Goal: Task Accomplishment & Management: Complete application form

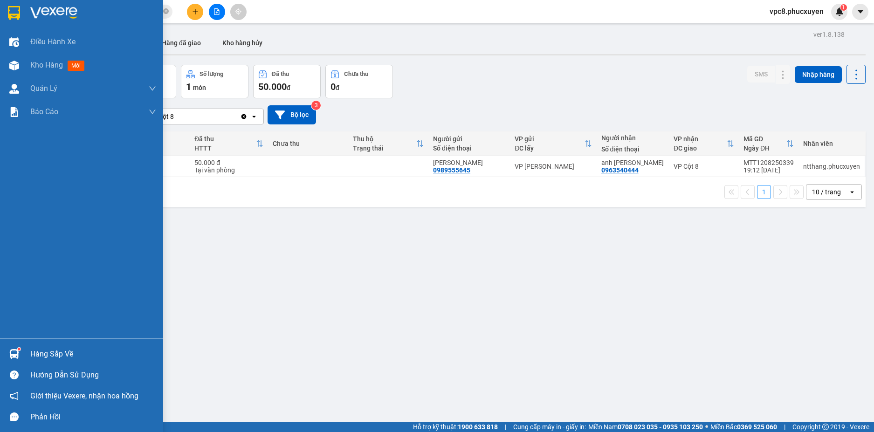
click at [16, 349] on div at bounding box center [14, 354] width 16 height 16
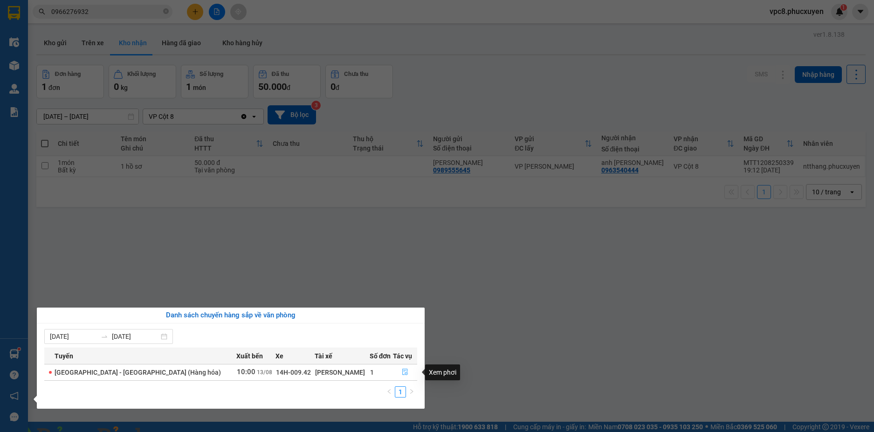
click at [393, 372] on button "button" at bounding box center [404, 372] width 23 height 15
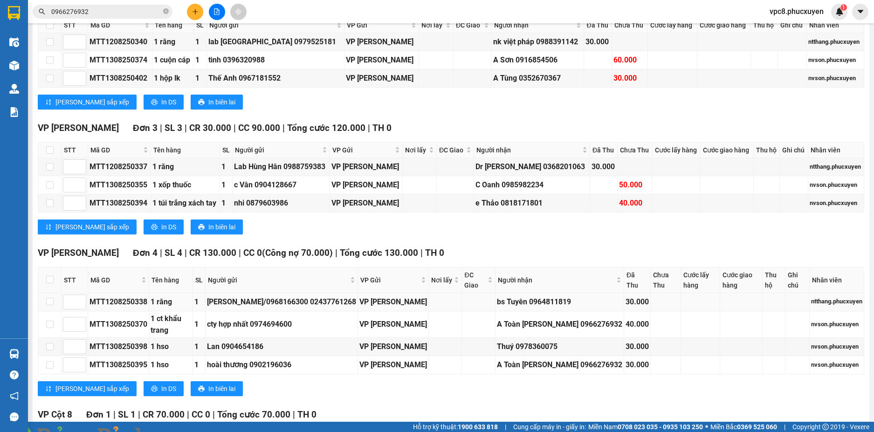
scroll to position [462, 0]
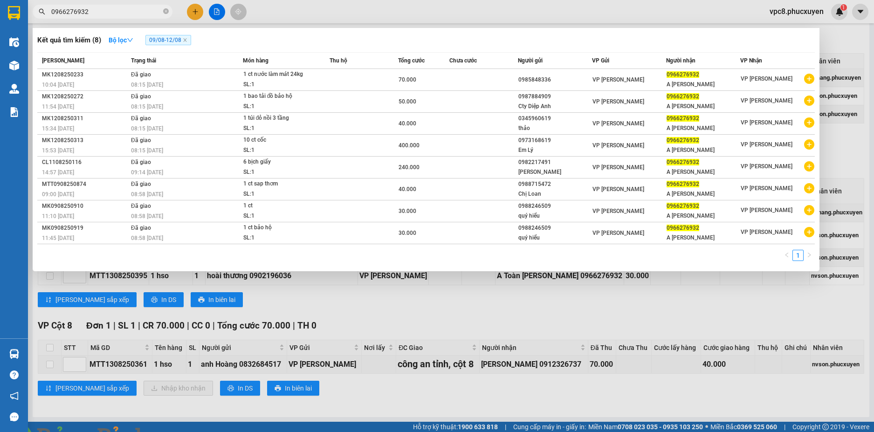
click at [126, 10] on input "0966276932" at bounding box center [106, 12] width 110 height 10
paste input "47070737"
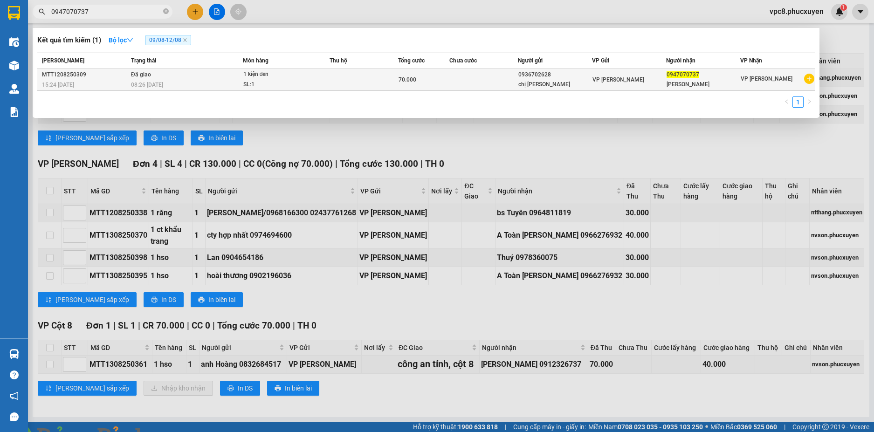
type input "0947070737"
click at [468, 80] on td at bounding box center [483, 80] width 69 height 22
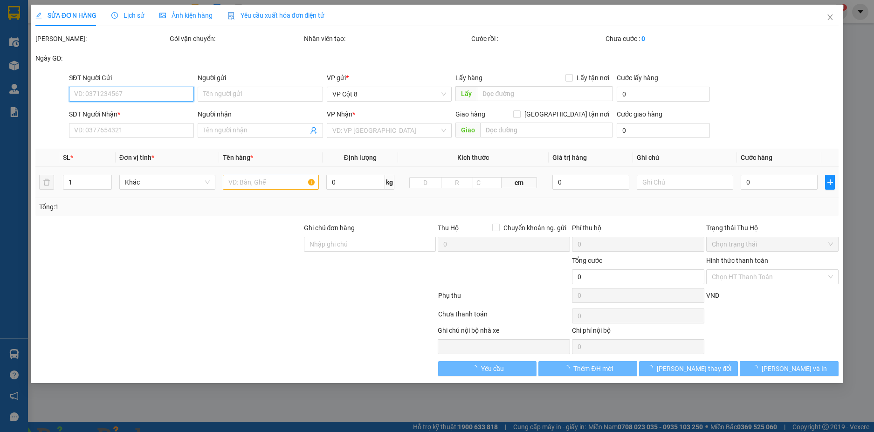
type input "0936702628"
type input "chị [PERSON_NAME]"
type input "0947070737"
type input "[PERSON_NAME]"
type input "70.000"
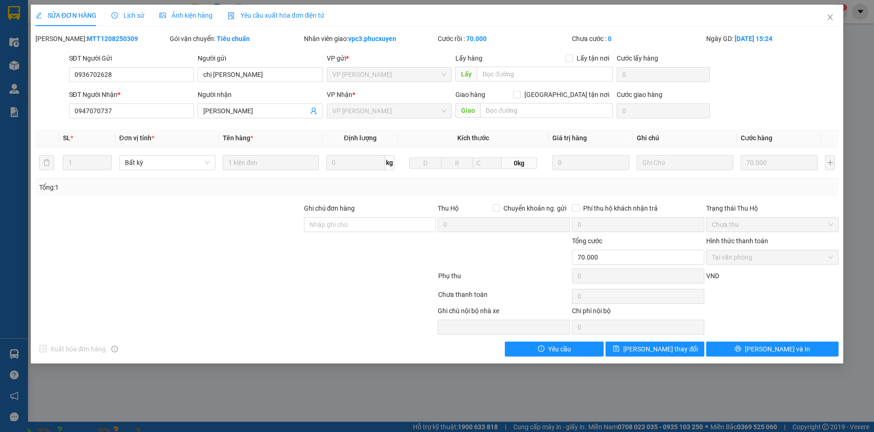
click at [135, 14] on span "Lịch sử" at bounding box center [127, 15] width 33 height 7
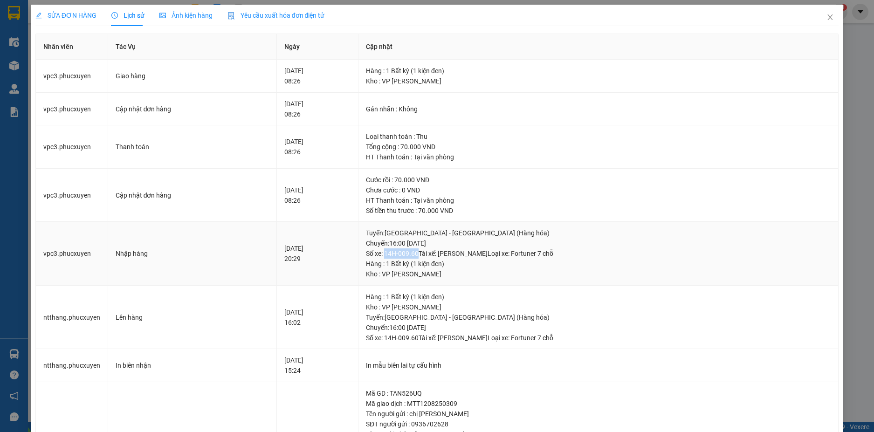
copy div "14H-009.60"
drag, startPoint x: 435, startPoint y: 254, endPoint x: 403, endPoint y: 257, distance: 31.9
click at [403, 257] on div "Tuyến : [GEOGRAPHIC_DATA] - [GEOGRAPHIC_DATA] (Hàng hóa) [GEOGRAPHIC_DATA]: 16:…" at bounding box center [598, 243] width 465 height 31
click at [172, 432] on img at bounding box center [169, 438] width 6 height 6
click at [827, 17] on icon "close" at bounding box center [830, 17] width 7 height 7
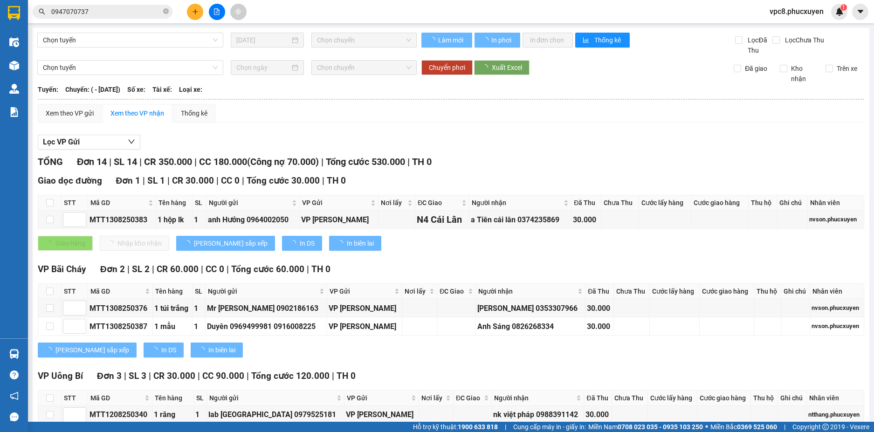
type input "4"
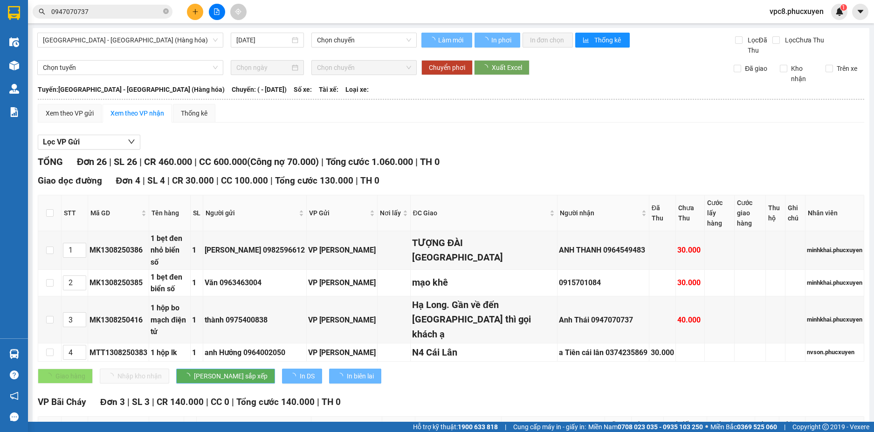
click at [118, 13] on input "0947070737" at bounding box center [106, 12] width 110 height 10
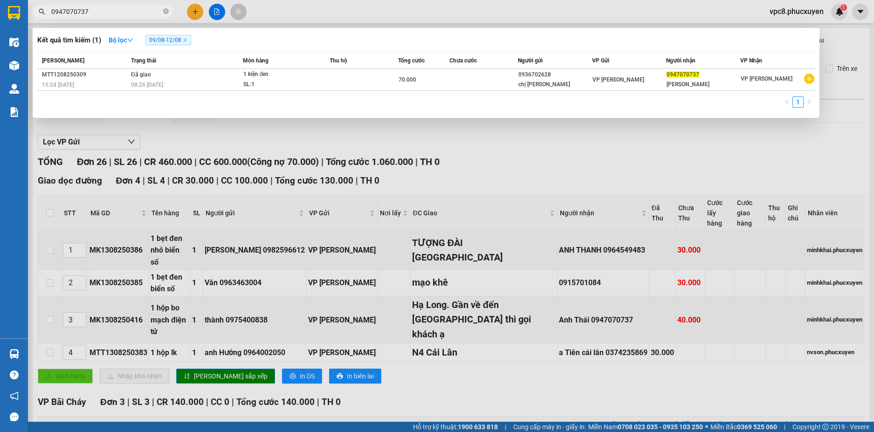
click at [194, 8] on div at bounding box center [437, 216] width 874 height 432
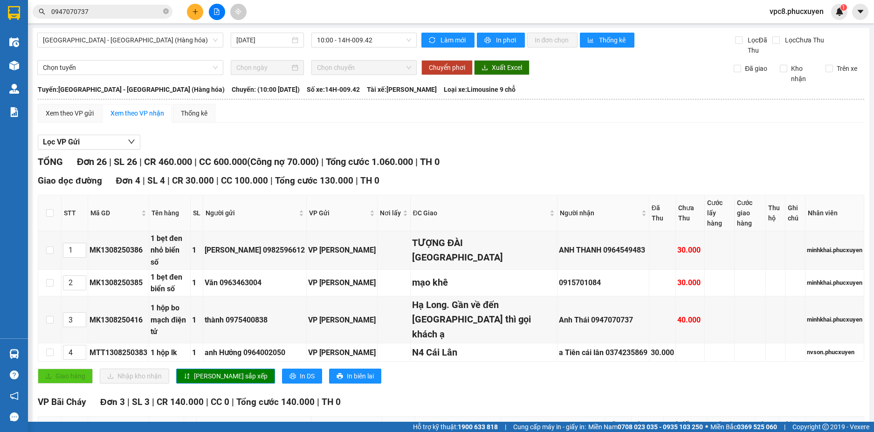
click at [192, 14] on icon "plus" at bounding box center [195, 11] width 7 height 7
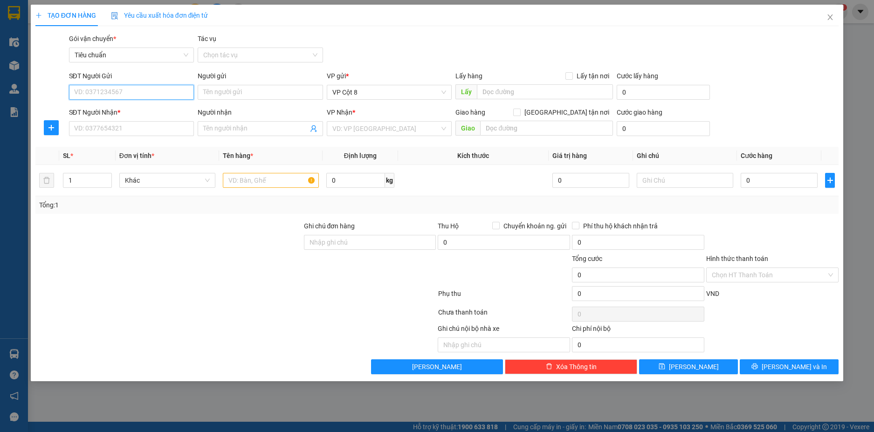
click at [159, 93] on input "SĐT Người Gửi" at bounding box center [131, 92] width 125 height 15
click at [114, 107] on div "0962110841 - BS Trường" at bounding box center [132, 111] width 114 height 10
type input "0962110841"
type input "BS Trường"
type input "0962110841"
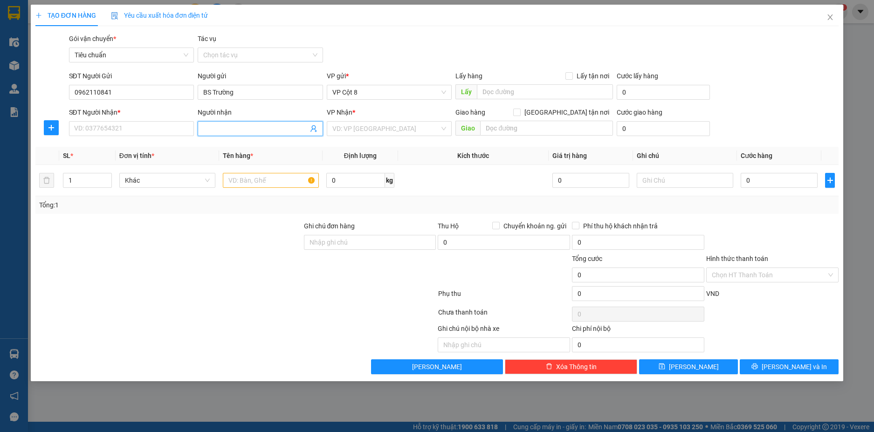
click at [315, 132] on span at bounding box center [313, 129] width 7 height 10
click at [313, 131] on icon "user-add" at bounding box center [313, 128] width 7 height 7
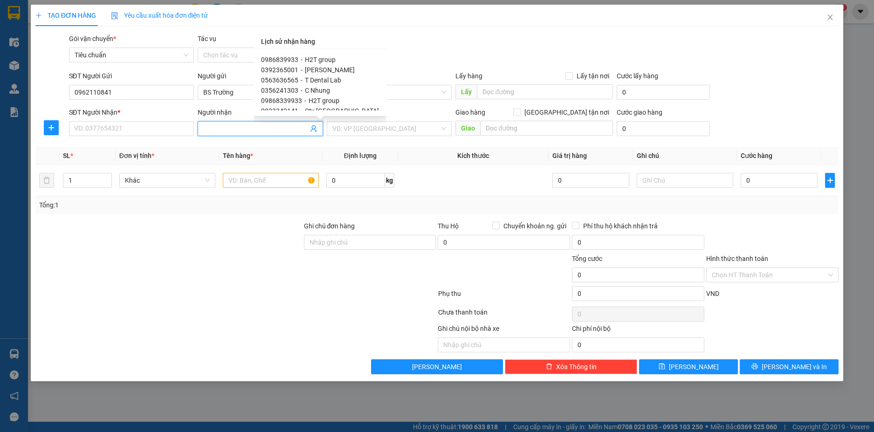
click at [319, 60] on span "H2T group" at bounding box center [320, 59] width 31 height 7
type input "0986839933"
type input "H2T group"
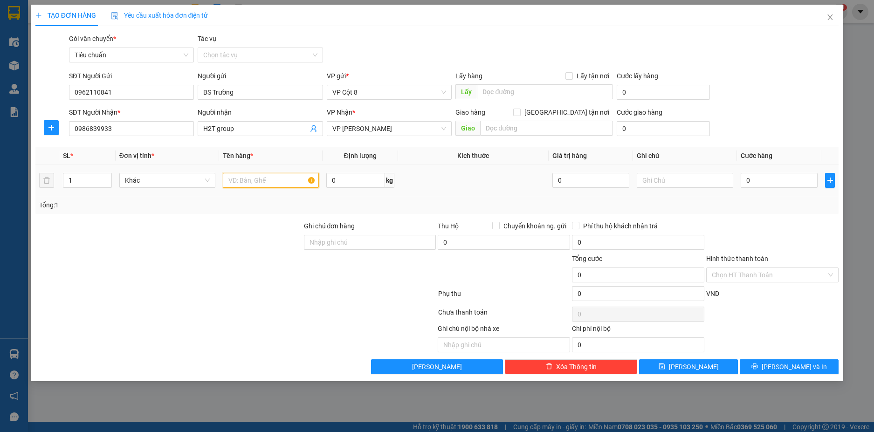
click at [291, 179] on input "text" at bounding box center [271, 180] width 96 height 15
type input "Mẫu"
click at [777, 185] on input "0" at bounding box center [779, 180] width 77 height 15
type input "5"
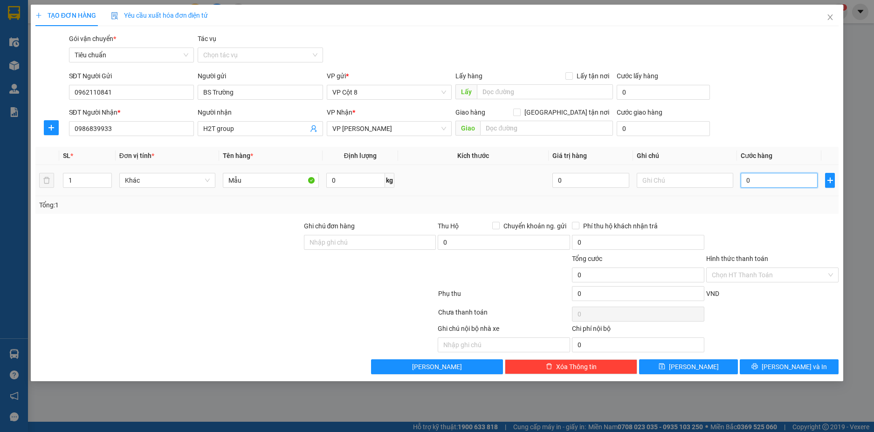
type input "5"
type input "50"
type input "50.000"
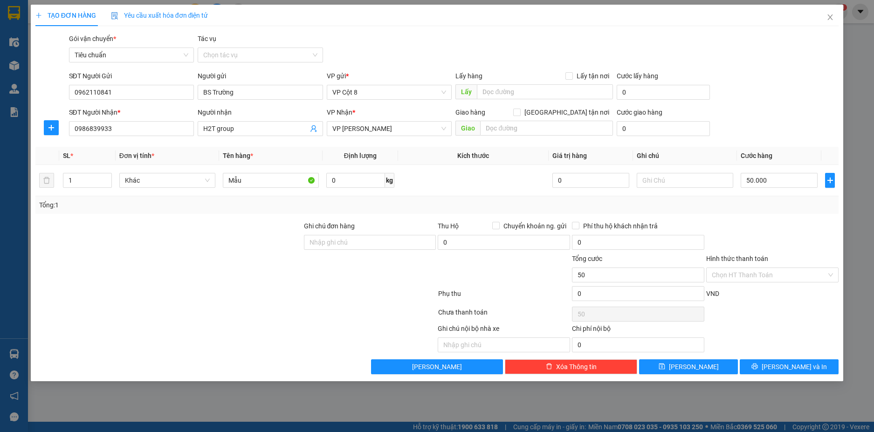
type input "50.000"
drag, startPoint x: 745, startPoint y: 240, endPoint x: 766, endPoint y: 242, distance: 20.6
click at [752, 239] on div at bounding box center [772, 237] width 134 height 33
click at [782, 266] on div "Hình thức thanh toán" at bounding box center [772, 261] width 132 height 14
click at [786, 277] on input "Hình thức thanh toán" at bounding box center [769, 275] width 115 height 14
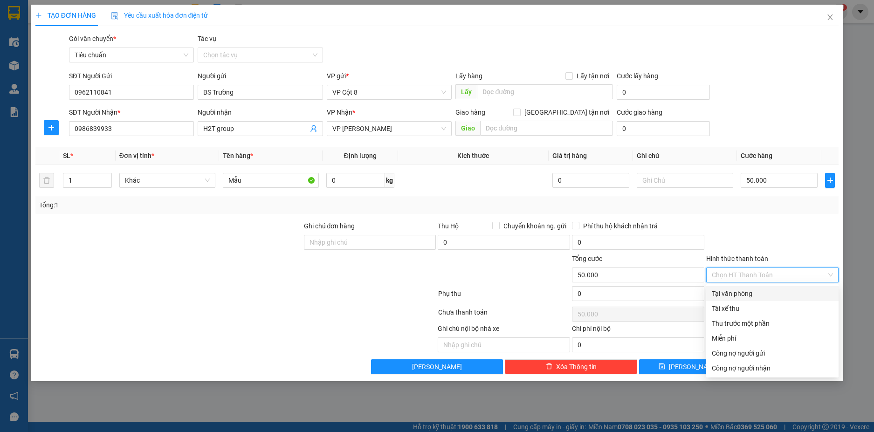
click at [735, 293] on div "Tại văn phòng" at bounding box center [772, 294] width 121 height 10
type input "0"
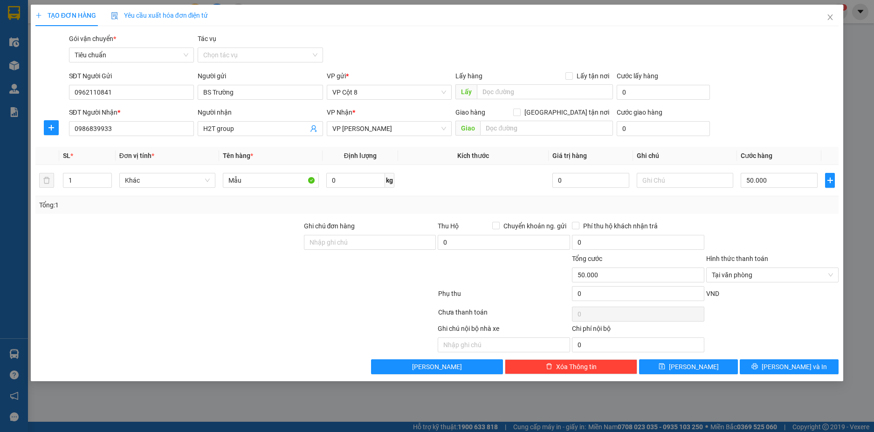
click at [754, 252] on div at bounding box center [772, 237] width 134 height 33
click at [791, 365] on span "[PERSON_NAME] và In" at bounding box center [794, 367] width 65 height 10
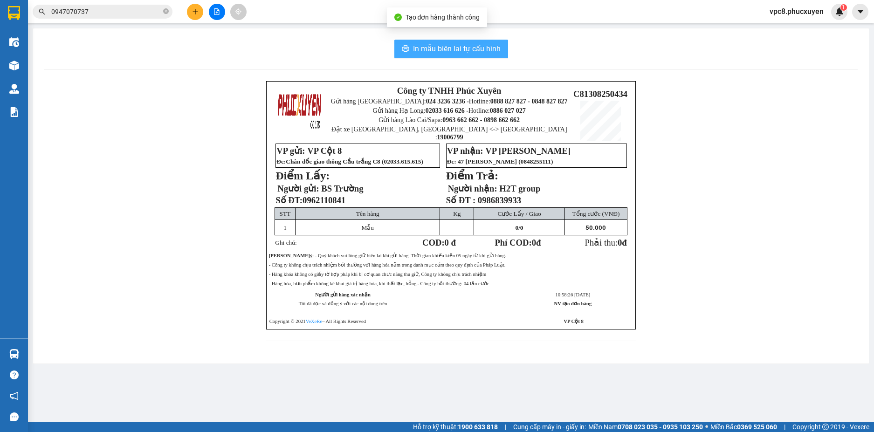
click at [423, 46] on span "In mẫu biên lai tự cấu hình" at bounding box center [457, 49] width 88 height 12
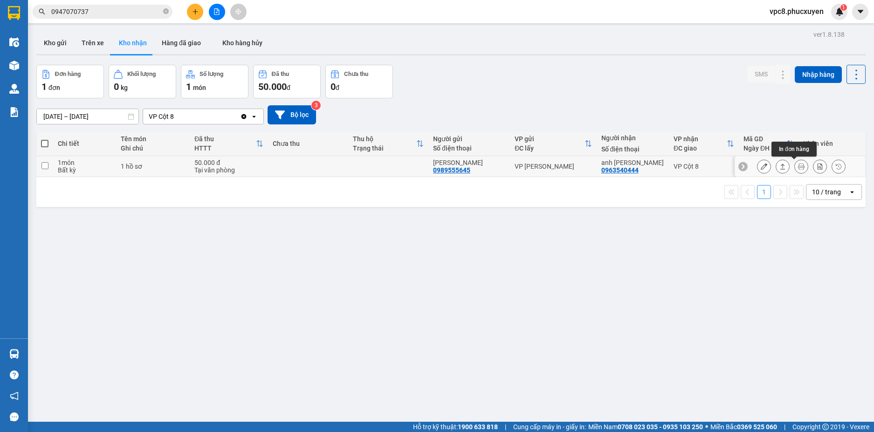
click at [798, 167] on icon at bounding box center [801, 166] width 7 height 7
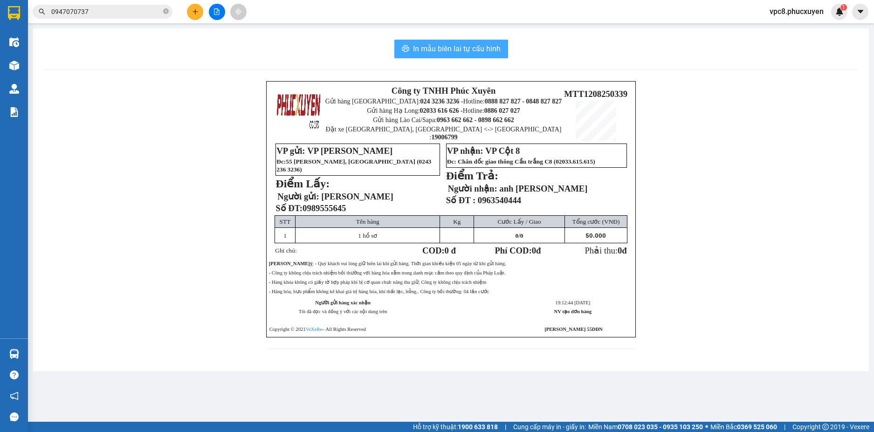
click at [461, 45] on span "In mẫu biên lai tự cấu hình" at bounding box center [457, 49] width 88 height 12
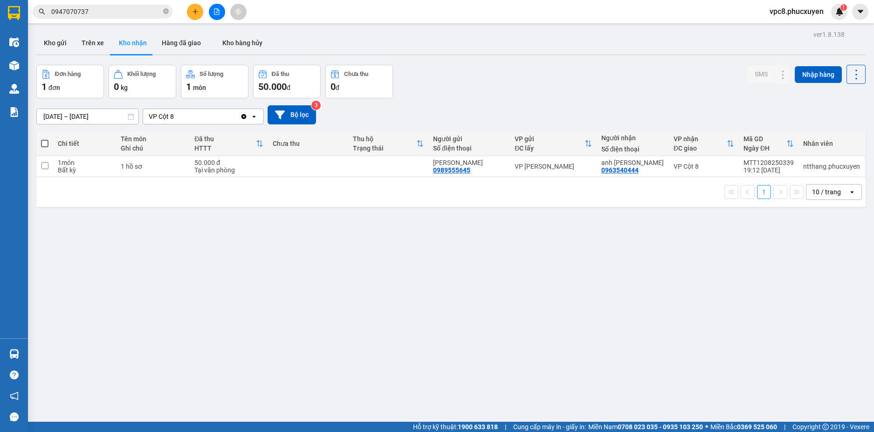
click at [541, 58] on div "ver 1.8.138 Kho gửi Trên xe Kho nhận Hàng đã giao Kho hàng hủy Đơn hàng 1 đơn K…" at bounding box center [451, 244] width 837 height 432
click at [62, 45] on button "Kho gửi" at bounding box center [55, 43] width 38 height 22
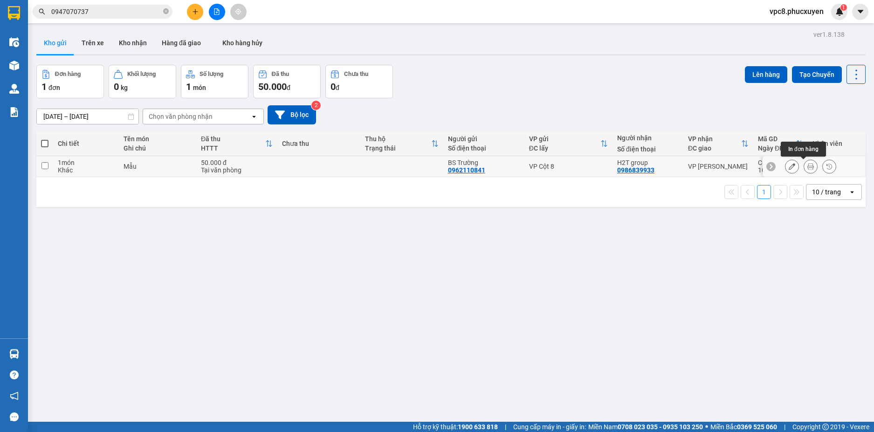
click at [807, 169] on icon at bounding box center [810, 166] width 7 height 7
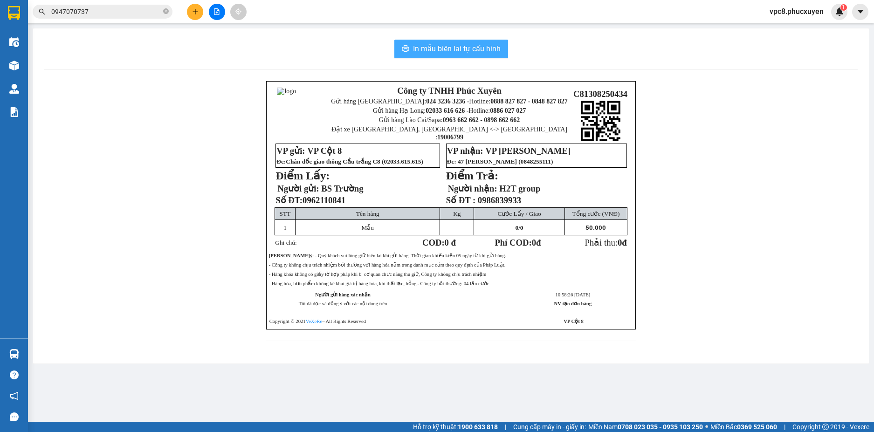
click at [473, 45] on span "In mẫu biên lai tự cấu hình" at bounding box center [457, 49] width 88 height 12
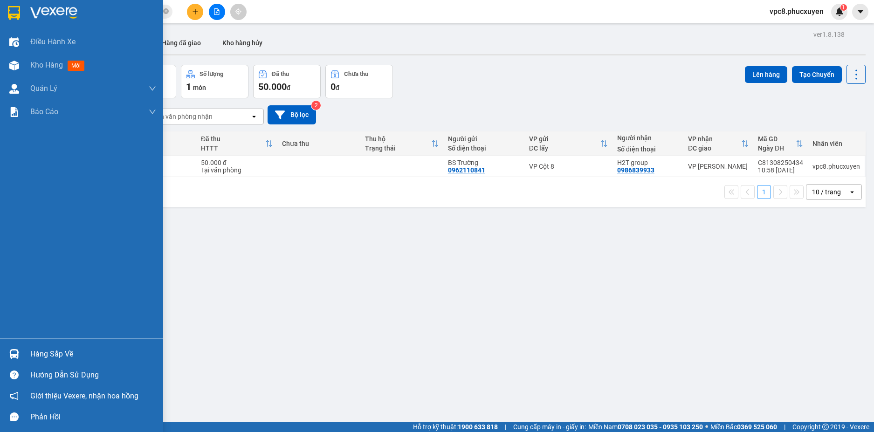
click at [8, 351] on div at bounding box center [14, 354] width 16 height 16
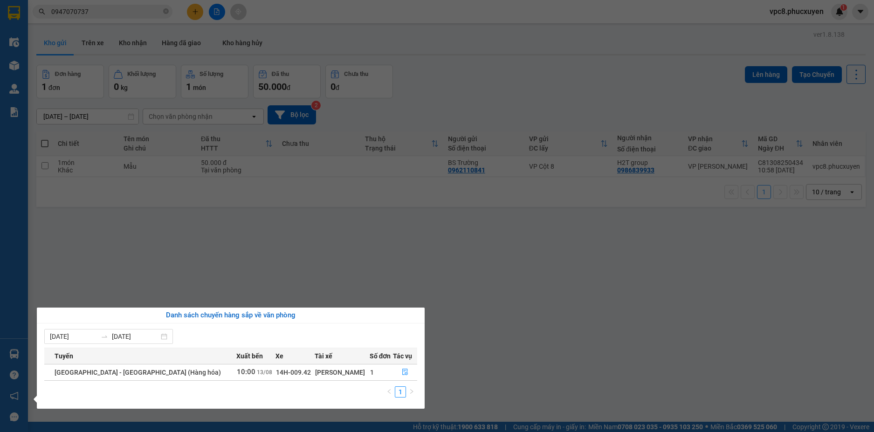
click at [531, 332] on section "Kết quả tìm kiếm ( 1 ) Bộ lọc 09/08 - 12/08 [PERSON_NAME] thái Món hàng Thu hộ …" at bounding box center [437, 216] width 874 height 432
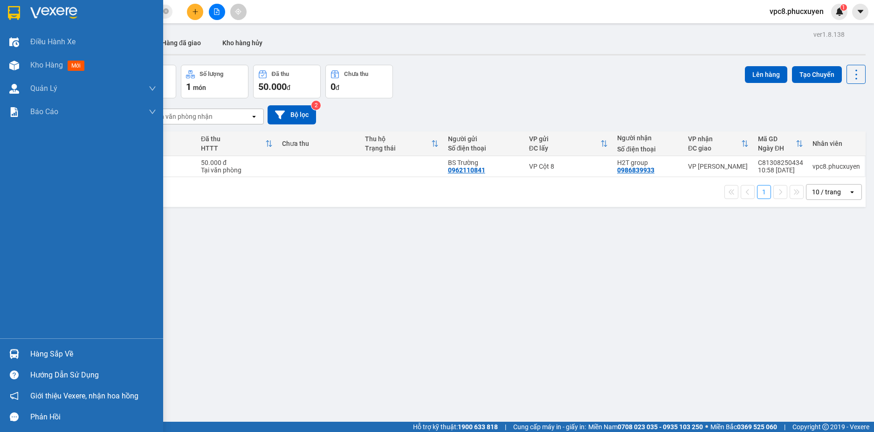
click at [22, 351] on div "Hàng sắp về" at bounding box center [81, 354] width 163 height 21
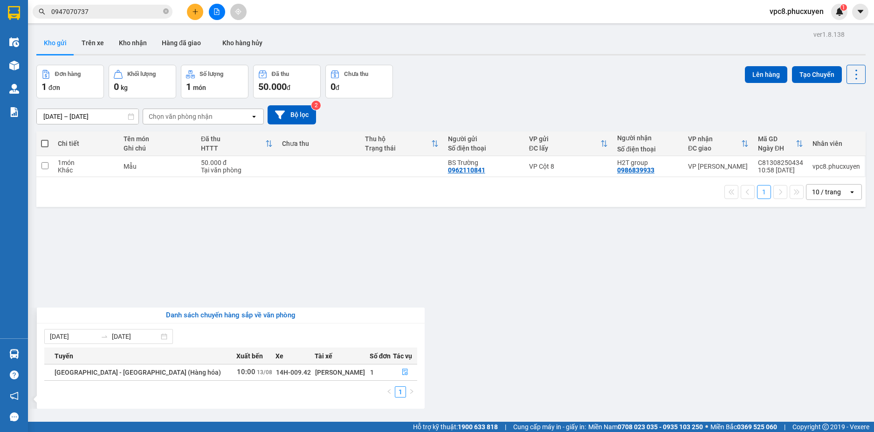
drag, startPoint x: 323, startPoint y: 271, endPoint x: 317, endPoint y: 236, distance: 35.0
click at [323, 270] on section "Kết quả tìm kiếm ( 1 ) Bộ lọc 09/08 - 12/08 [PERSON_NAME] thái Món hàng Thu hộ …" at bounding box center [437, 216] width 874 height 432
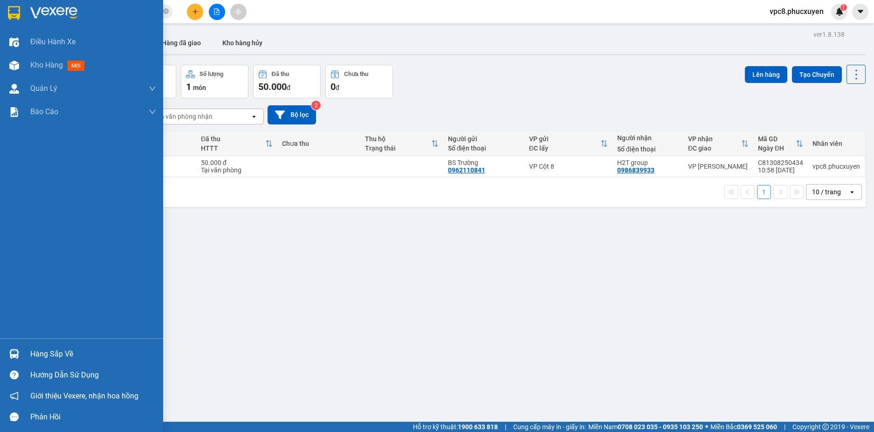
click at [17, 351] on img at bounding box center [14, 354] width 10 height 10
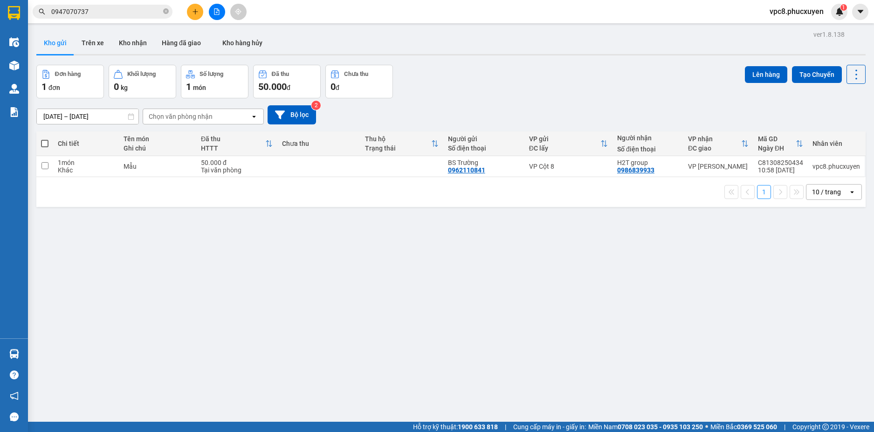
click at [511, 303] on section "Kết quả tìm kiếm ( 1 ) Bộ lọc 09/08 - 12/08 [PERSON_NAME] thái Món hàng Thu hộ …" at bounding box center [437, 216] width 874 height 432
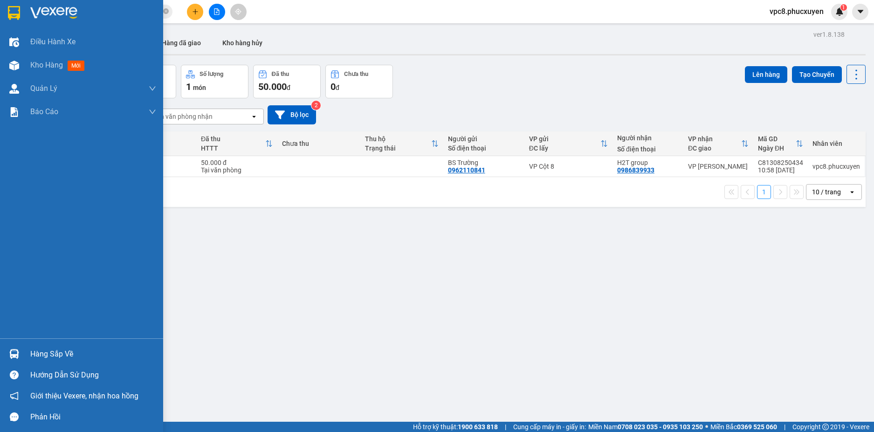
click at [16, 351] on img at bounding box center [14, 354] width 10 height 10
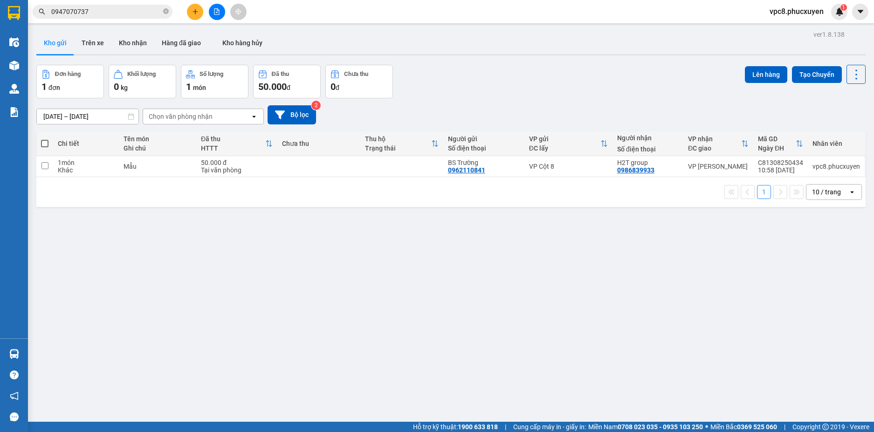
click at [512, 253] on section "Kết quả tìm kiếm ( 1 ) Bộ lọc 09/08 - 12/08 [PERSON_NAME] thái Món hàng Thu hộ …" at bounding box center [437, 216] width 874 height 432
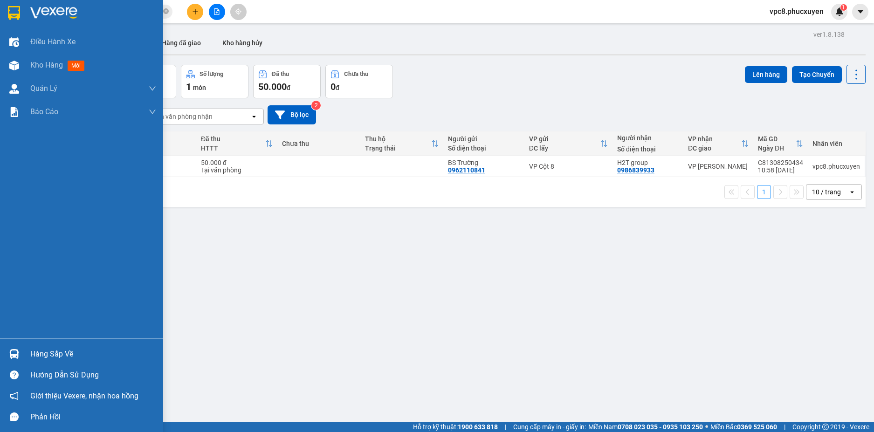
click at [27, 351] on div "Hàng sắp về" at bounding box center [81, 354] width 163 height 21
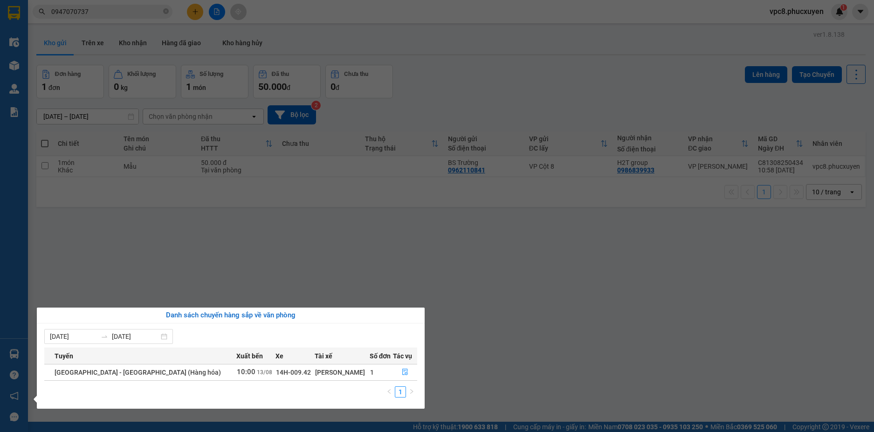
click at [324, 286] on section "Kết quả tìm kiếm ( 1 ) Bộ lọc 09/08 - 12/08 [PERSON_NAME] thái Món hàng Thu hộ …" at bounding box center [437, 216] width 874 height 432
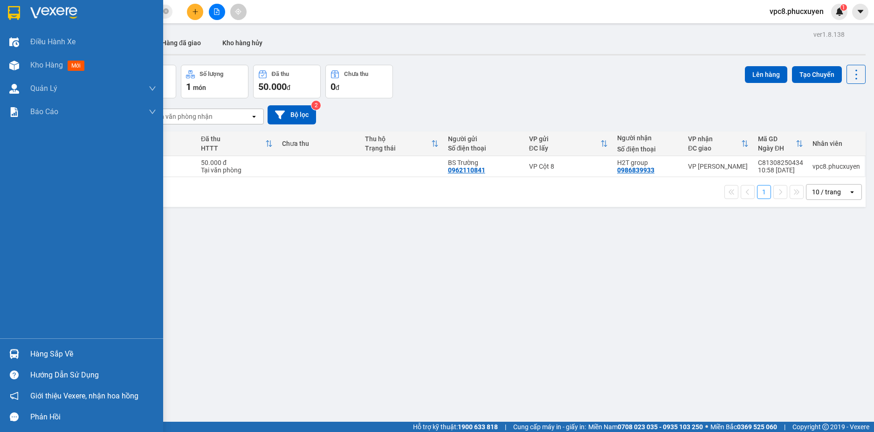
click at [11, 348] on div at bounding box center [14, 354] width 16 height 16
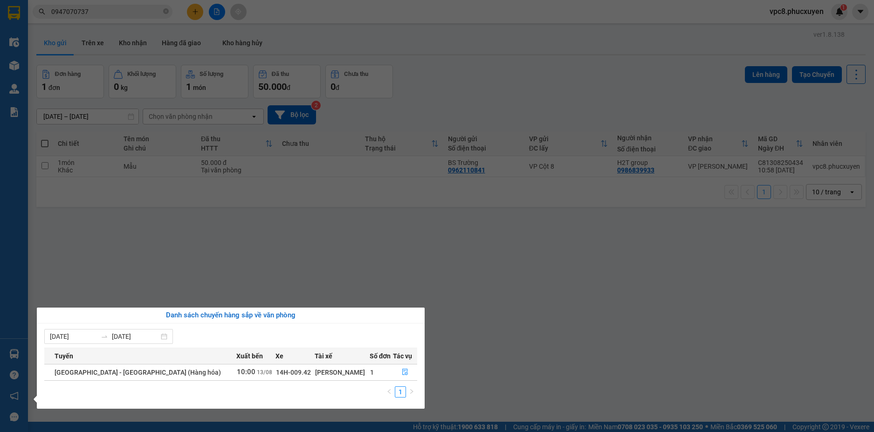
click at [500, 287] on section "Kết quả tìm kiếm ( 1 ) Bộ lọc 09/08 - 12/08 [PERSON_NAME] thái Món hàng Thu hộ …" at bounding box center [437, 216] width 874 height 432
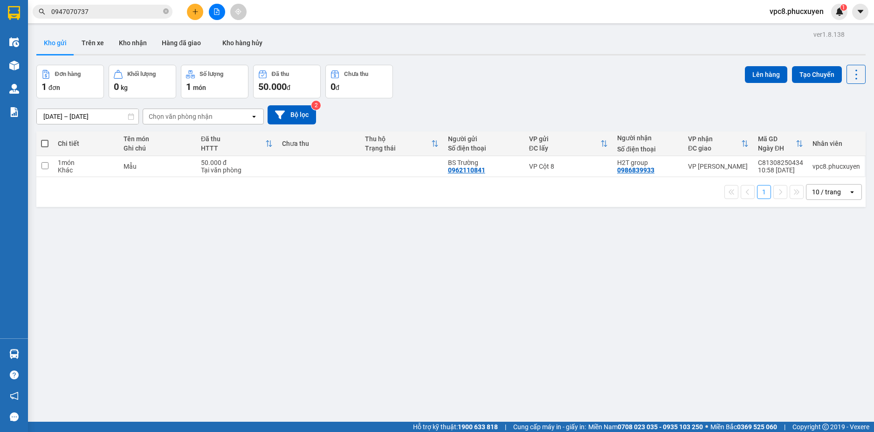
click at [426, 364] on div "ver 1.8.138 Kho gửi Trên xe Kho nhận Hàng đã giao Kho hàng hủy Đơn hàng 1 đơn K…" at bounding box center [451, 244] width 837 height 432
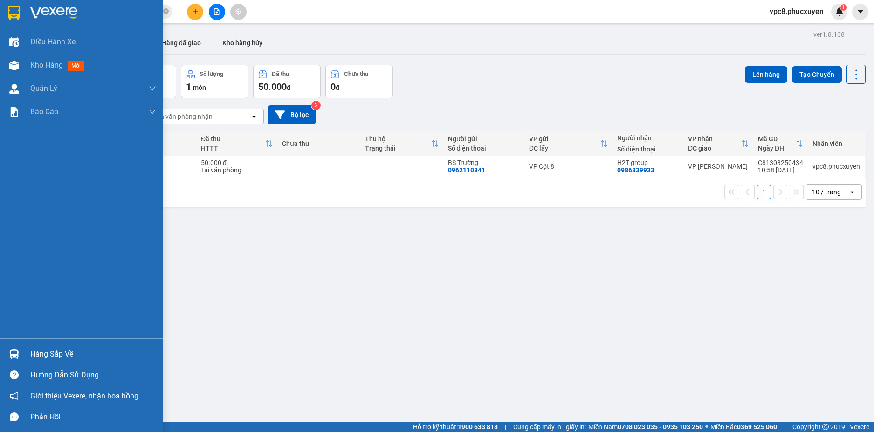
click at [15, 351] on img at bounding box center [14, 354] width 10 height 10
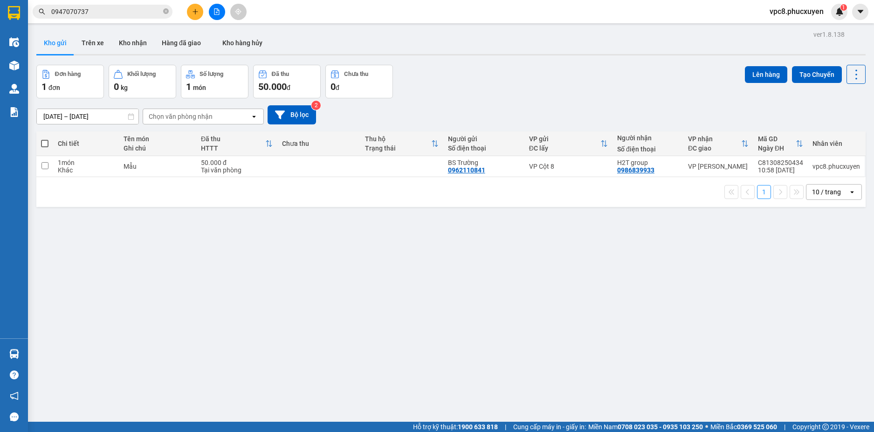
click at [284, 269] on section "Kết quả tìm kiếm ( 1 ) Bộ lọc 09/08 - 12/08 [PERSON_NAME] thái Món hàng Thu hộ …" at bounding box center [437, 216] width 874 height 432
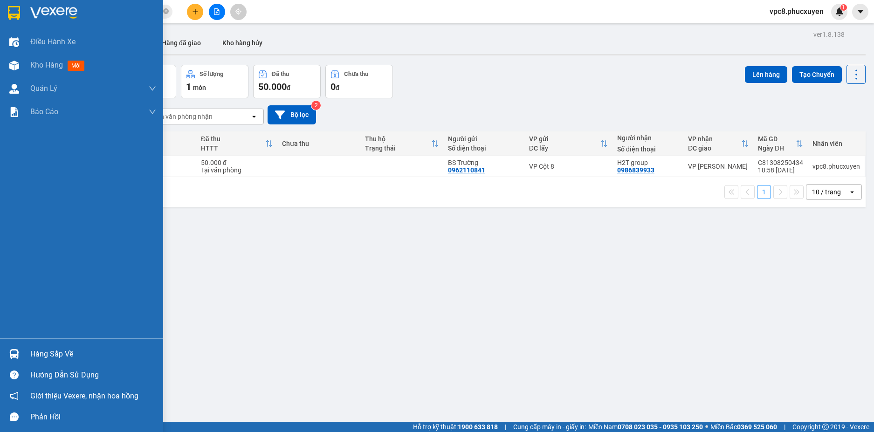
click at [18, 353] on img at bounding box center [14, 354] width 10 height 10
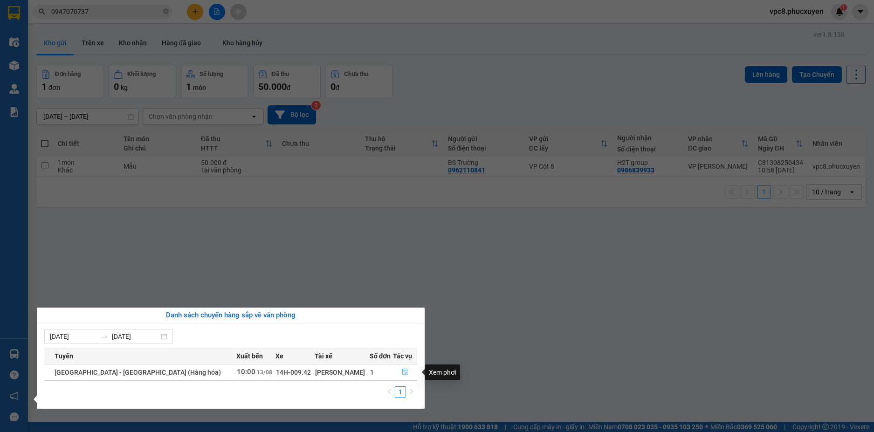
click at [402, 367] on button "button" at bounding box center [404, 372] width 23 height 15
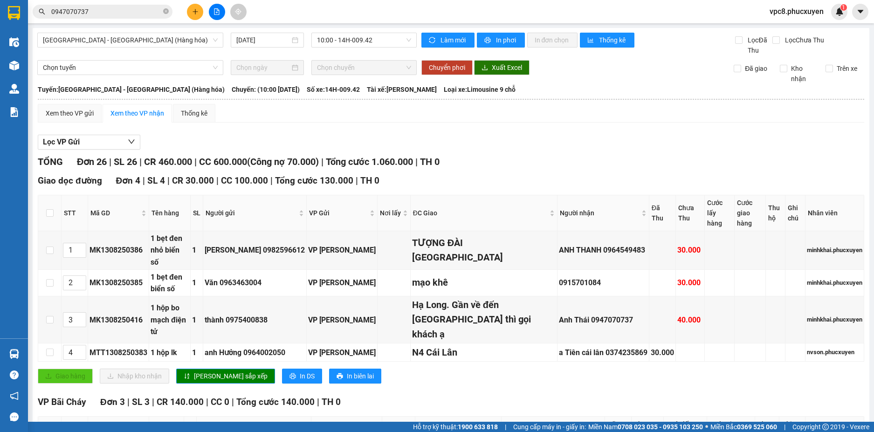
drag, startPoint x: 408, startPoint y: 365, endPoint x: 498, endPoint y: 372, distance: 90.3
